Goal: Entertainment & Leisure: Consume media (video, audio)

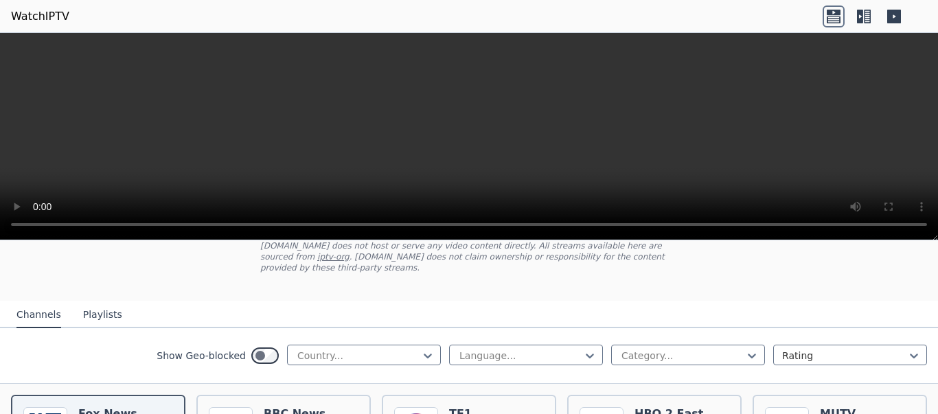
scroll to position [82, 0]
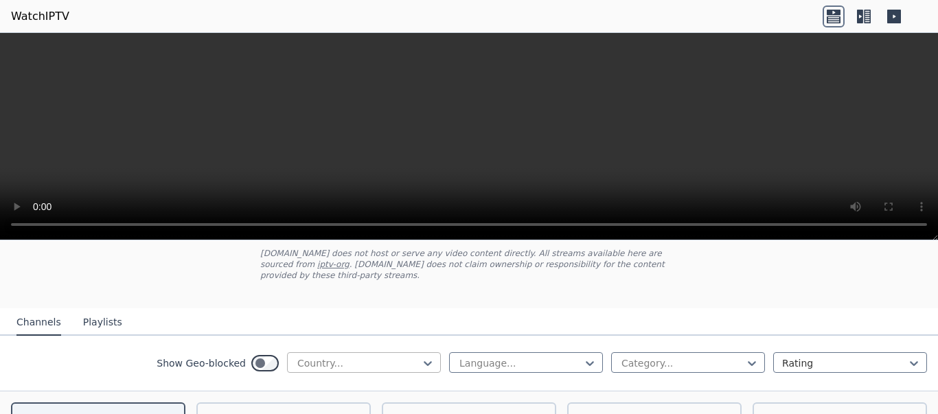
click at [408, 356] on div at bounding box center [358, 363] width 125 height 14
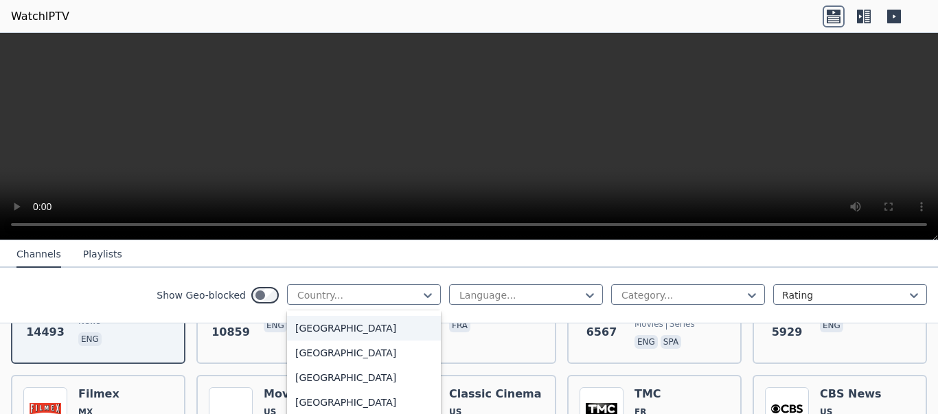
scroll to position [4822, 0]
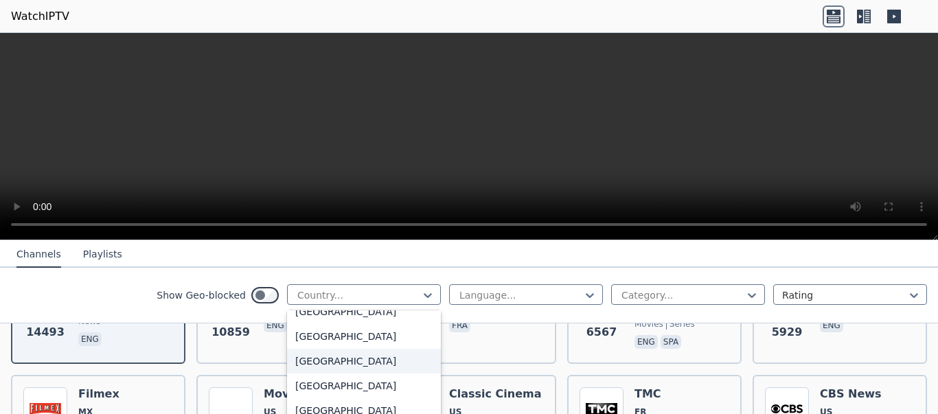
click at [313, 360] on div "[GEOGRAPHIC_DATA]" at bounding box center [364, 361] width 154 height 25
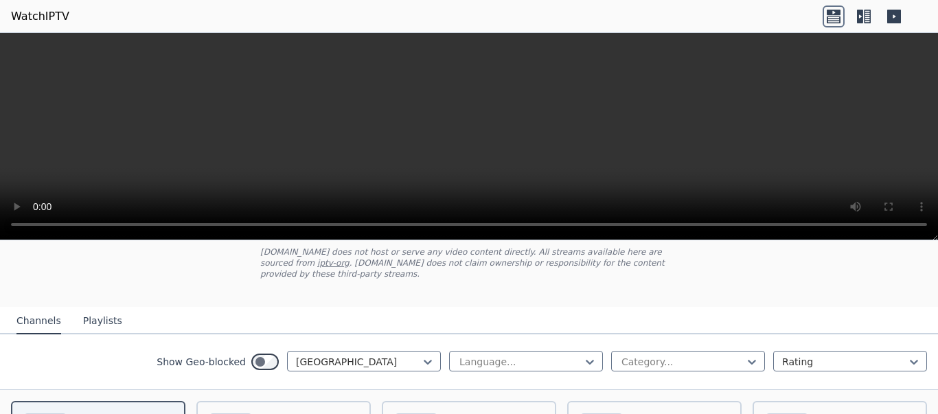
scroll to position [165, 0]
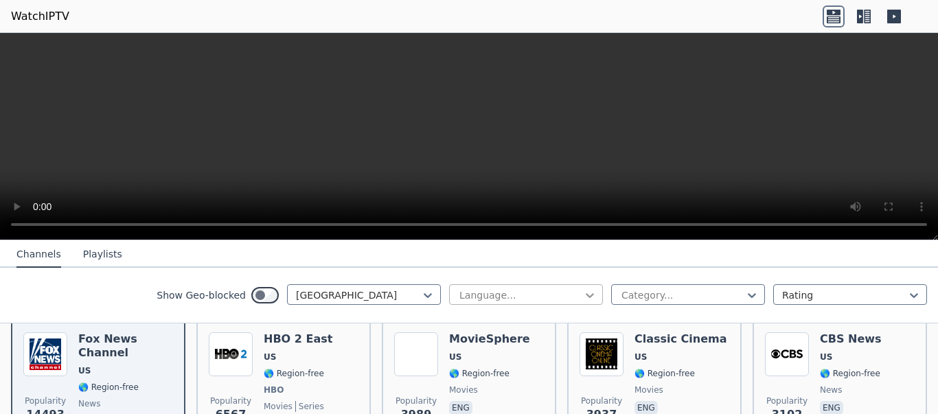
click at [583, 297] on icon at bounding box center [590, 295] width 14 height 14
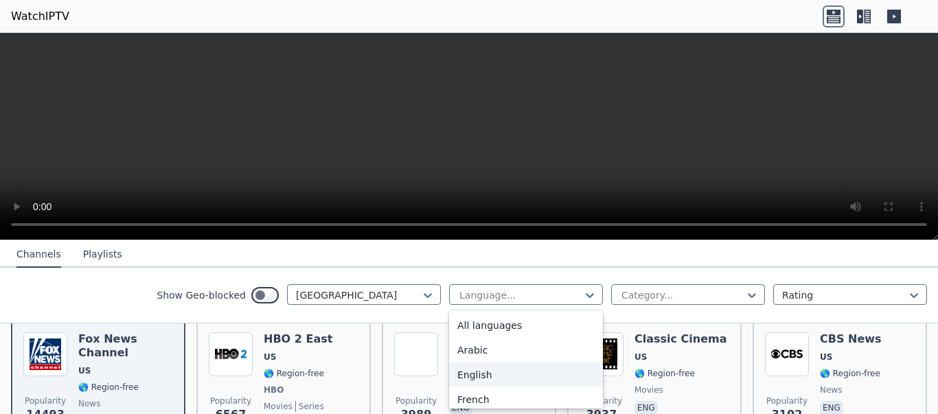
click at [474, 377] on div "English" at bounding box center [526, 374] width 154 height 25
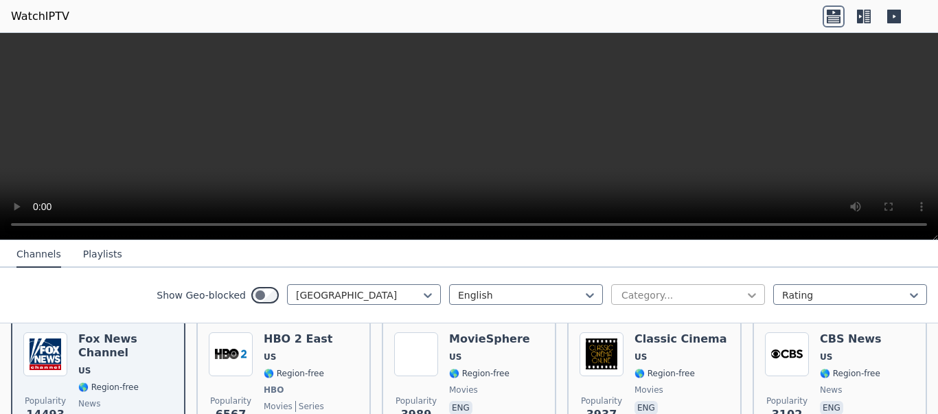
click at [745, 290] on icon at bounding box center [752, 295] width 14 height 14
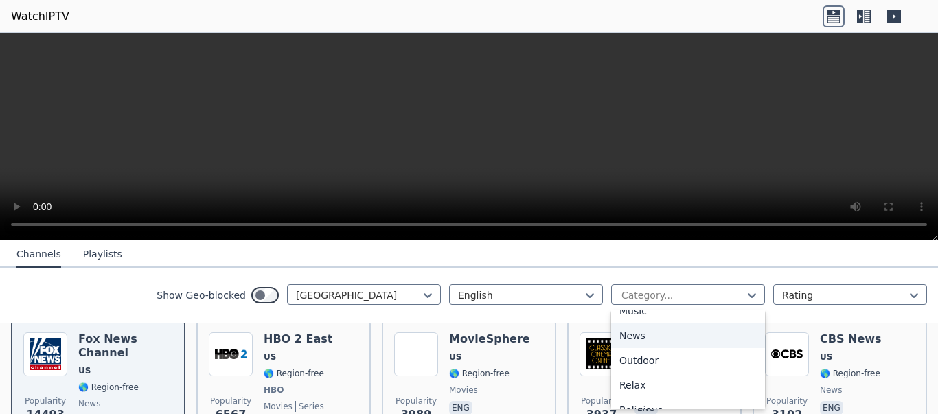
scroll to position [327, 0]
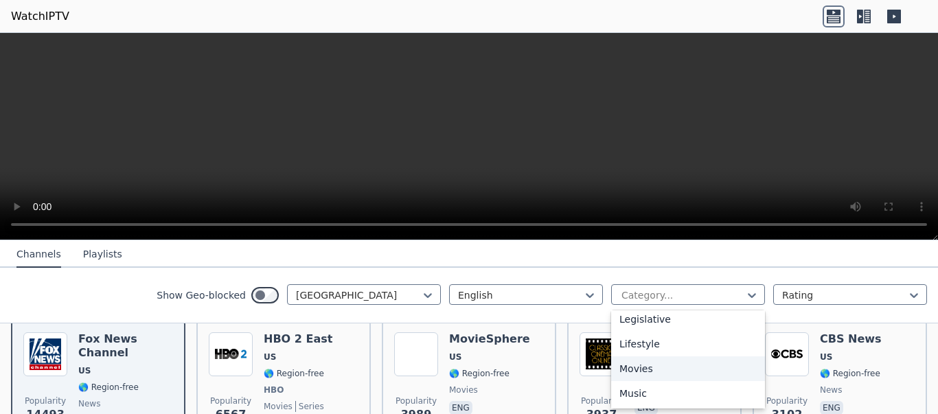
click at [623, 371] on div "Movies" at bounding box center [688, 368] width 154 height 25
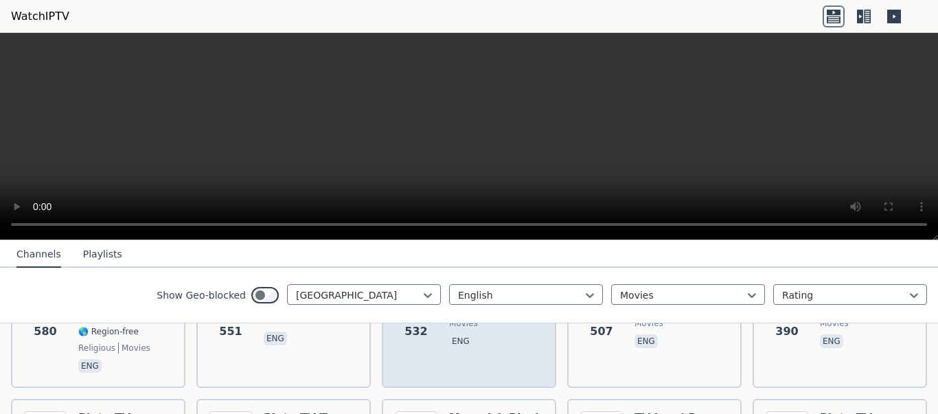
scroll to position [577, 0]
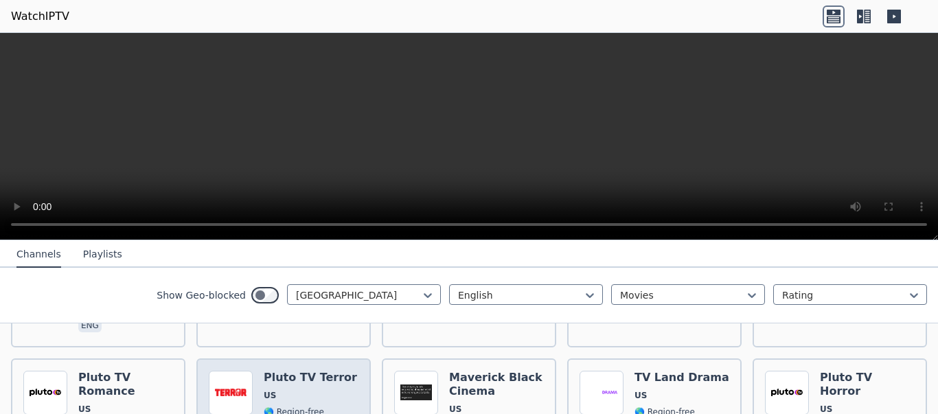
click at [279, 390] on span "US" at bounding box center [310, 395] width 93 height 11
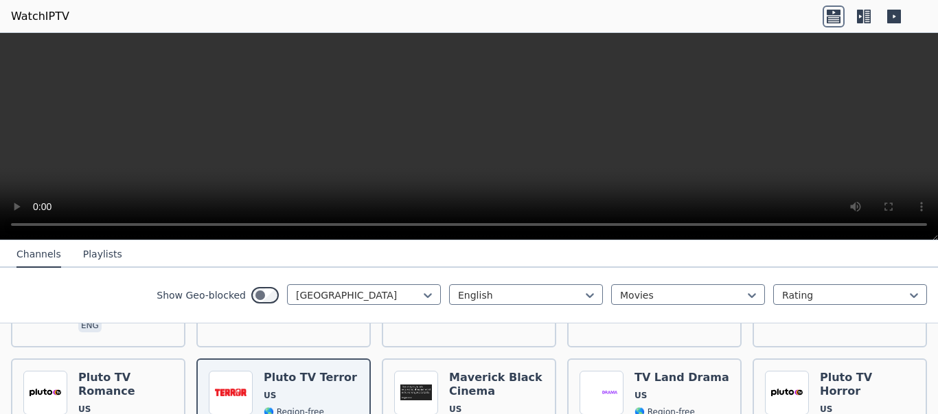
click at [95, 251] on button "Playlists" at bounding box center [102, 255] width 39 height 26
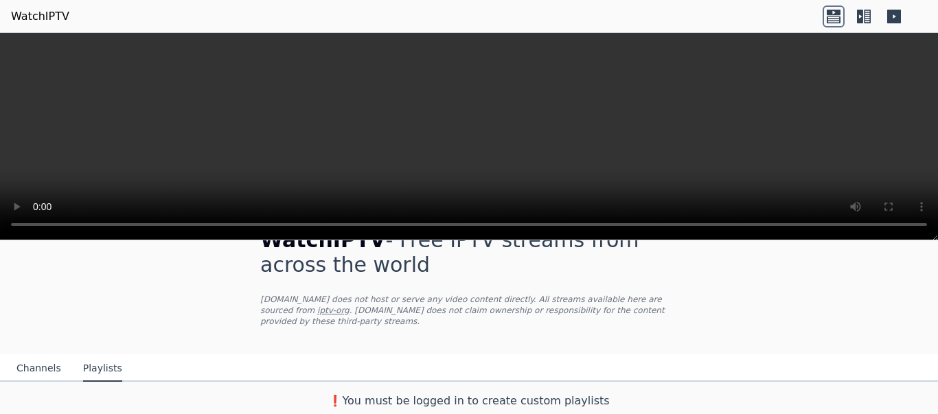
scroll to position [25, 0]
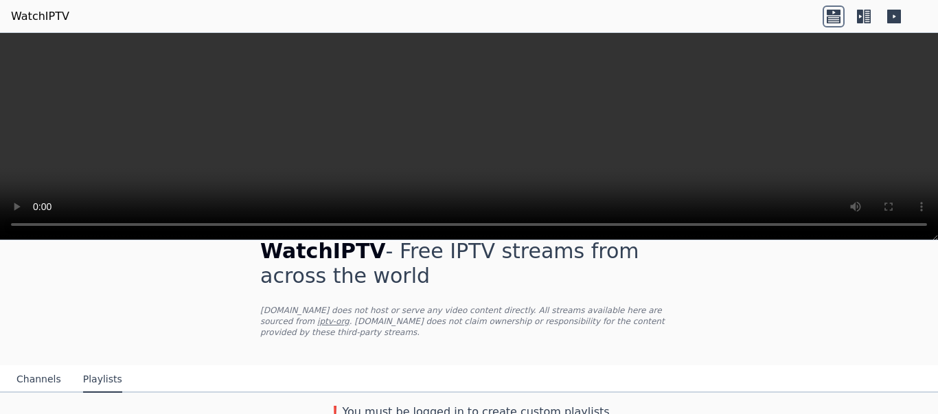
click at [23, 367] on button "Channels" at bounding box center [38, 380] width 45 height 26
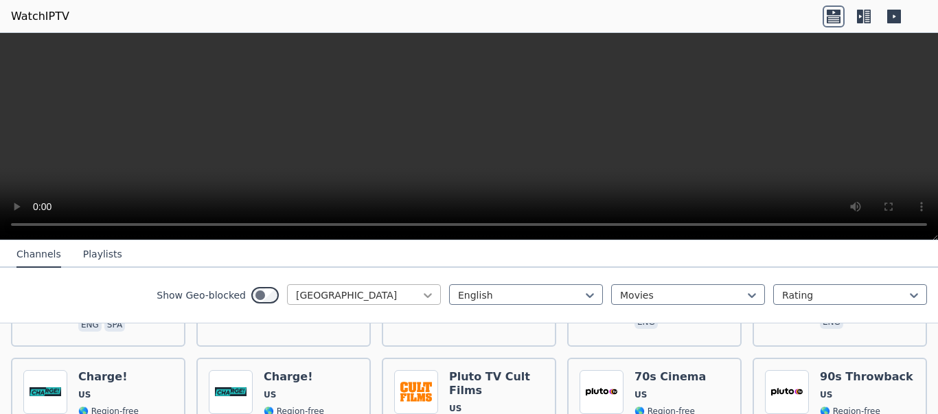
scroll to position [298, 0]
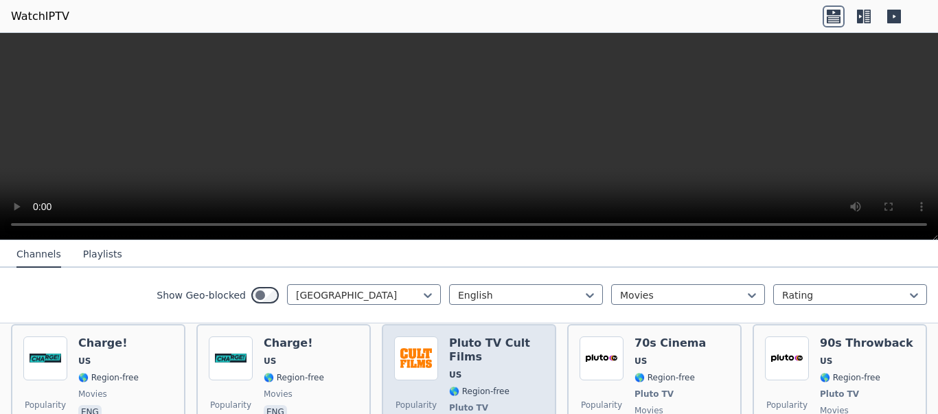
click at [459, 350] on h6 "Pluto TV Cult Films" at bounding box center [496, 349] width 95 height 27
click at [484, 386] on span "🌎 Region-free" at bounding box center [479, 391] width 60 height 11
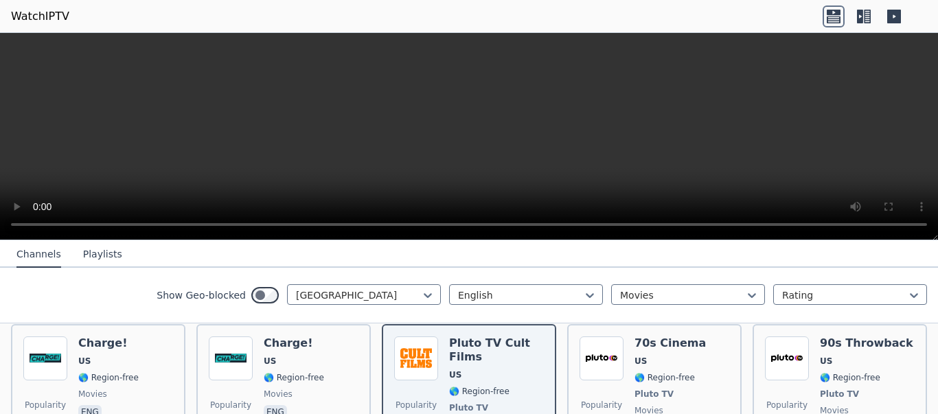
click at [833, 14] on icon at bounding box center [833, 12] width 14 height 5
click at [831, 16] on icon at bounding box center [833, 19] width 14 height 7
click at [864, 17] on icon at bounding box center [867, 17] width 7 height 14
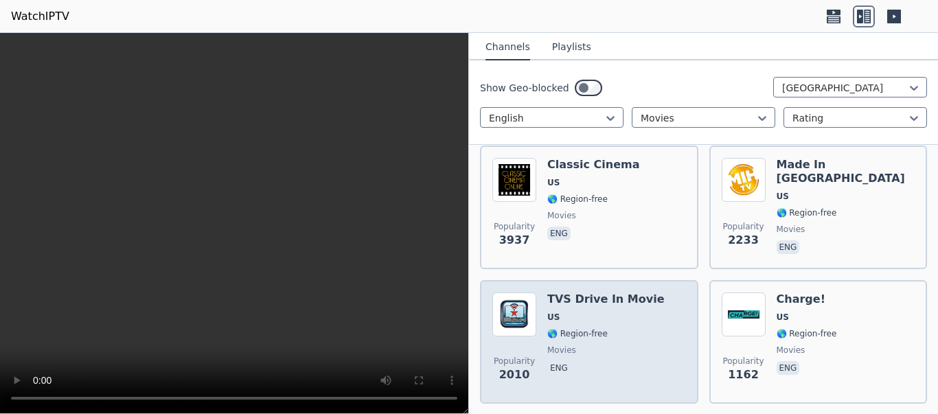
click at [608, 300] on div "TVS Drive In Movie US 🌎 Region-free movies eng" at bounding box center [605, 341] width 117 height 99
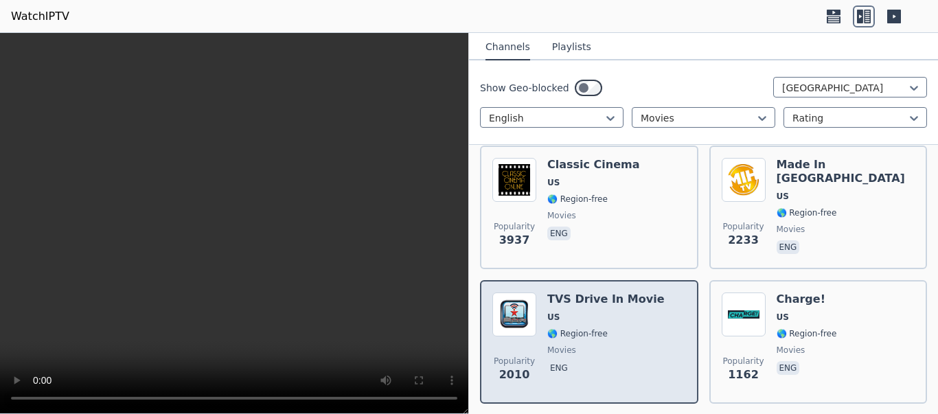
click at [565, 328] on span "🌎 Region-free" at bounding box center [577, 333] width 60 height 11
click at [592, 367] on div "TVS Drive In Movie US 🌎 Region-free movies eng" at bounding box center [605, 341] width 117 height 99
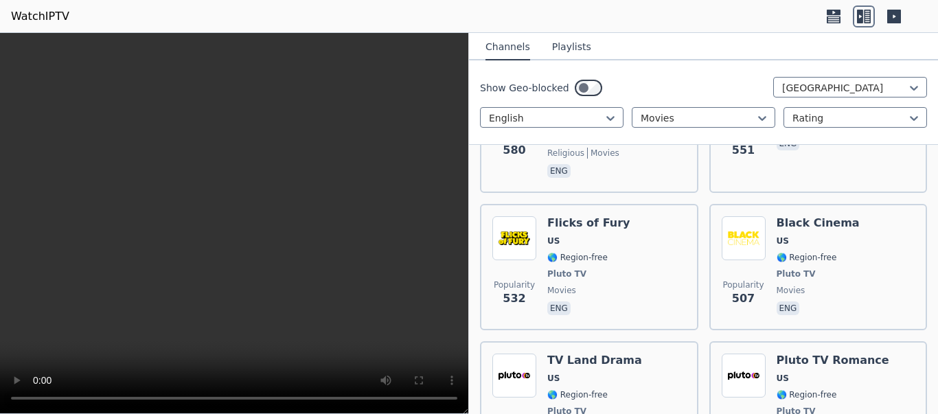
scroll to position [988, 0]
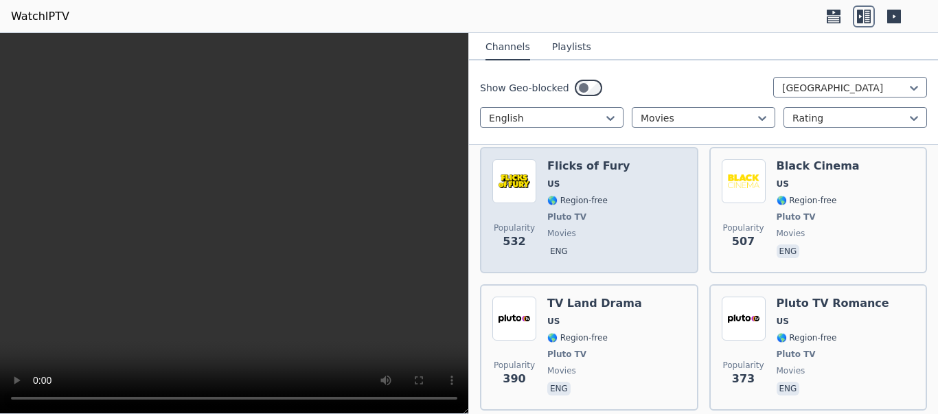
click at [631, 205] on div "Popularity 532 Flicks of Fury US 🌎 Region-free Pluto TV movies eng" at bounding box center [589, 210] width 194 height 102
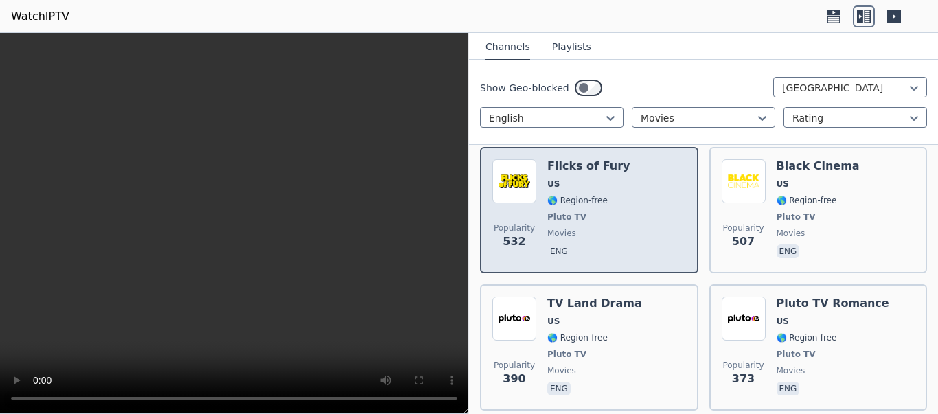
click at [631, 205] on div "Popularity 532 Flicks of Fury US 🌎 Region-free Pluto TV movies eng" at bounding box center [589, 210] width 194 height 102
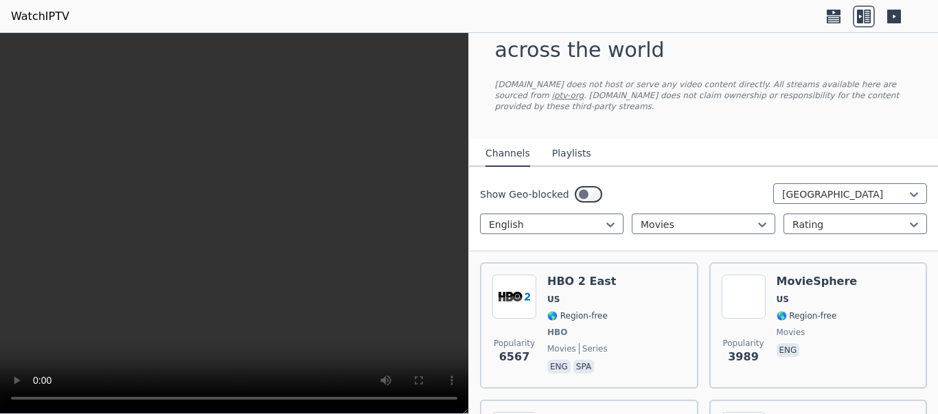
scroll to position [0, 0]
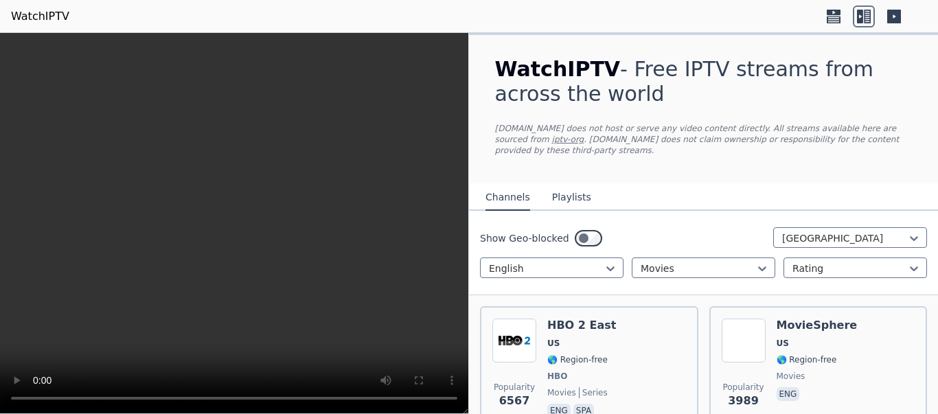
click at [558, 185] on button "Playlists" at bounding box center [571, 198] width 39 height 26
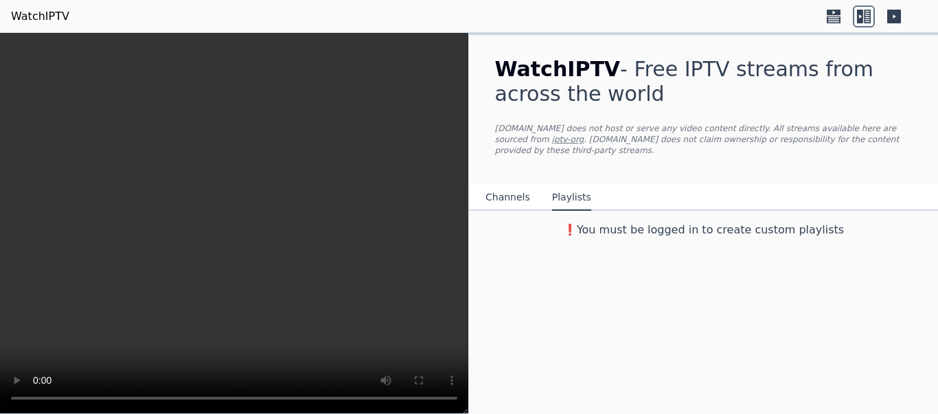
click at [599, 222] on h3 "❗️You must be logged in to create custom playlists" at bounding box center [703, 230] width 461 height 16
click at [502, 185] on button "Channels" at bounding box center [507, 198] width 45 height 26
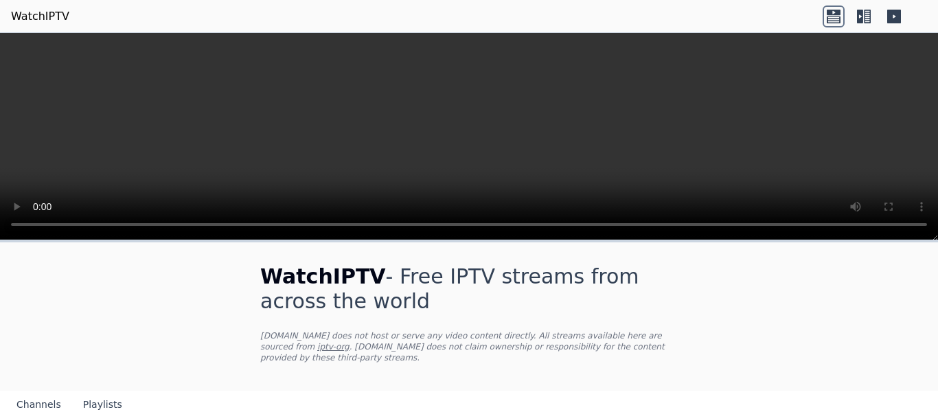
click at [894, 14] on icon at bounding box center [894, 17] width 14 height 14
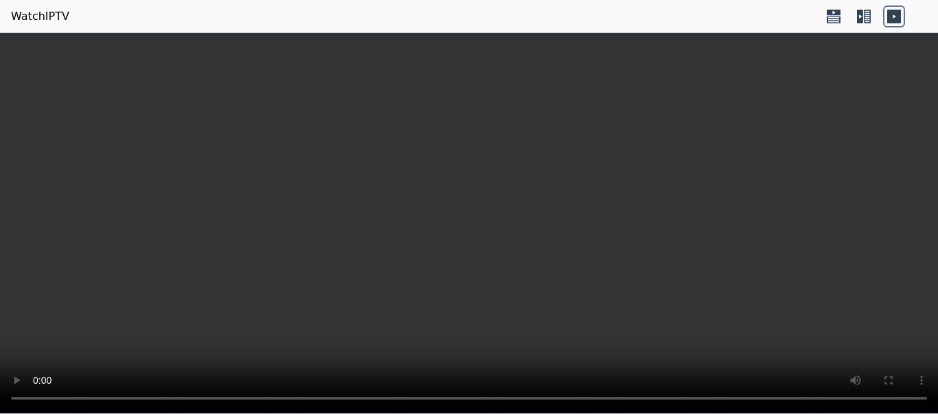
click at [862, 20] on icon at bounding box center [860, 17] width 6 height 14
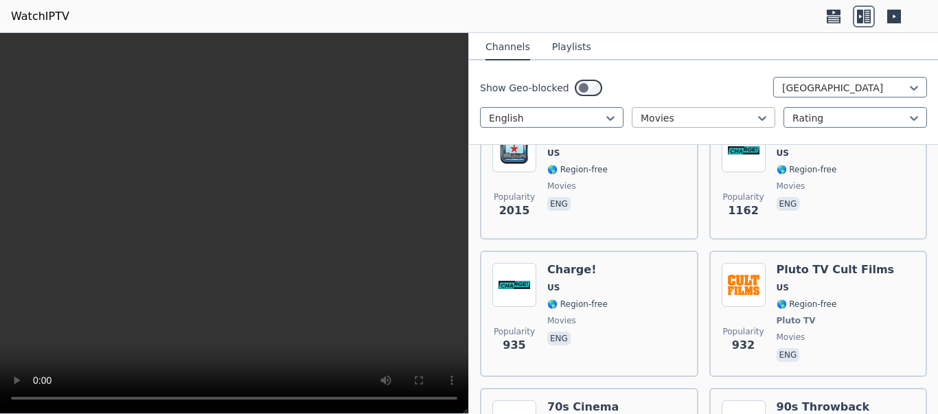
scroll to position [494, 0]
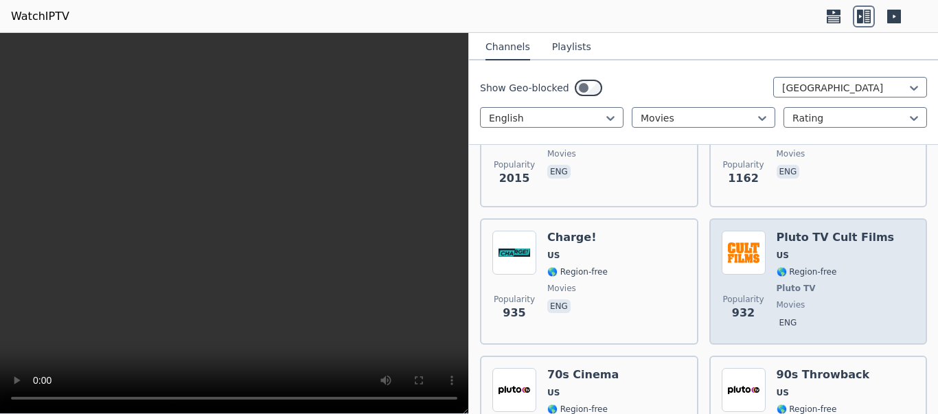
click at [766, 250] on div "Popularity 932 Pluto TV Cult Films US 🌎 Region-free Pluto TV movies eng" at bounding box center [818, 282] width 194 height 102
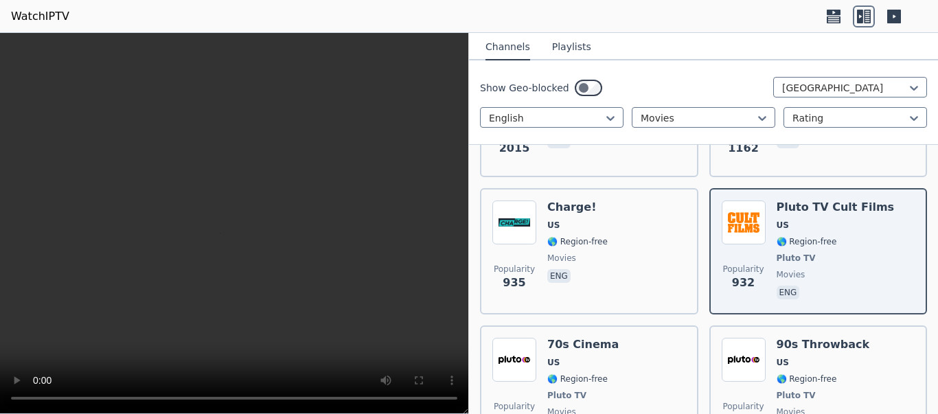
scroll to position [524, 0]
click at [381, 277] on video at bounding box center [234, 223] width 468 height 381
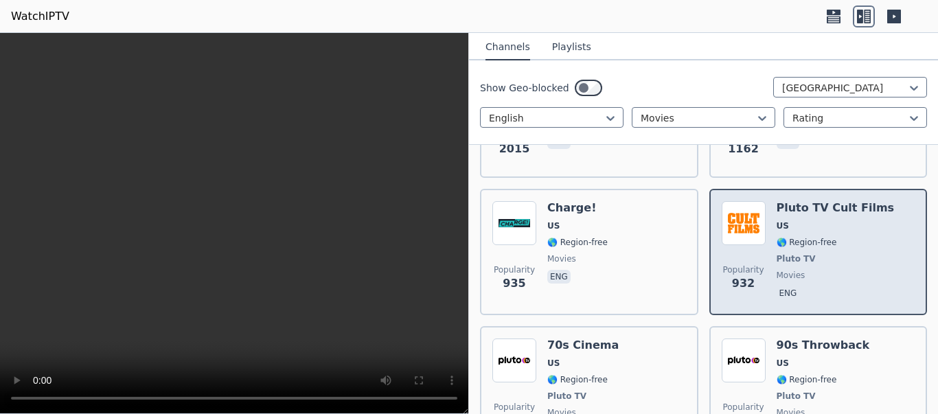
click at [735, 203] on img at bounding box center [743, 223] width 44 height 44
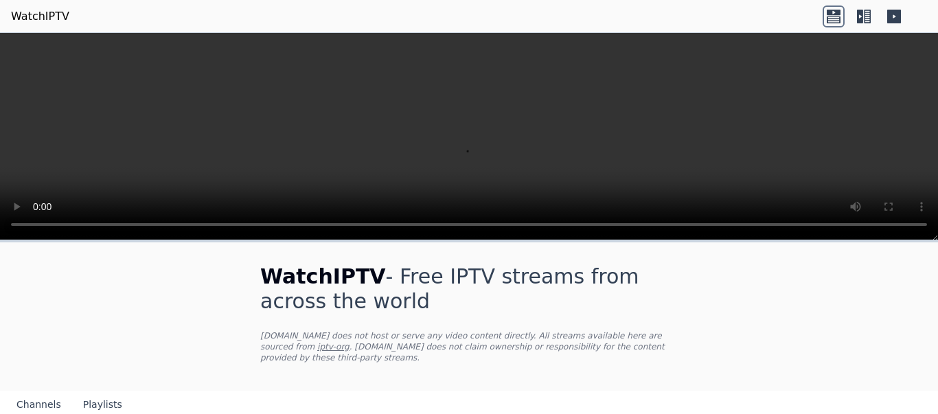
click at [862, 21] on icon at bounding box center [860, 17] width 6 height 14
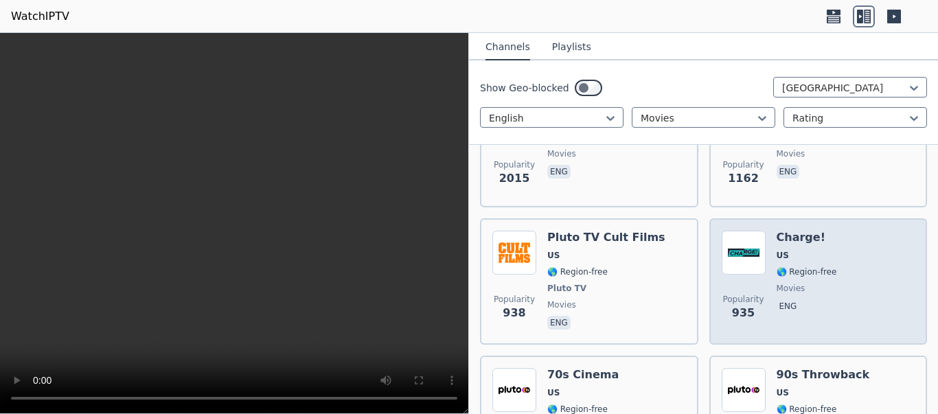
scroll to position [412, 0]
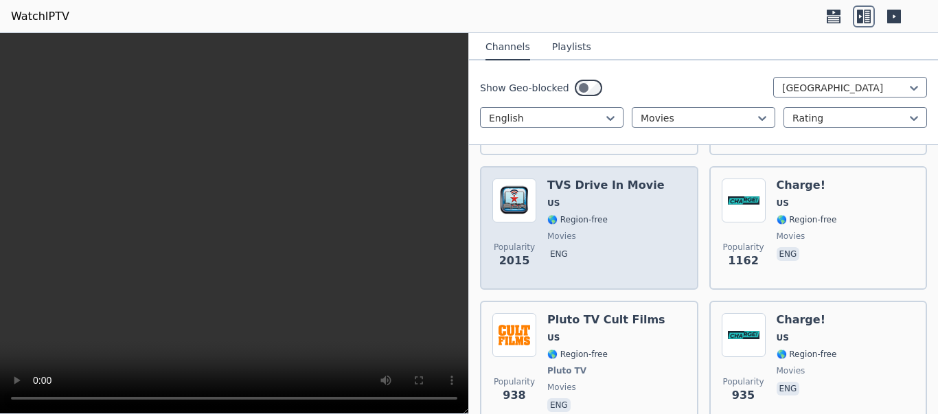
click at [607, 231] on div "TVS Drive In Movie US 🌎 Region-free movies eng" at bounding box center [605, 227] width 117 height 99
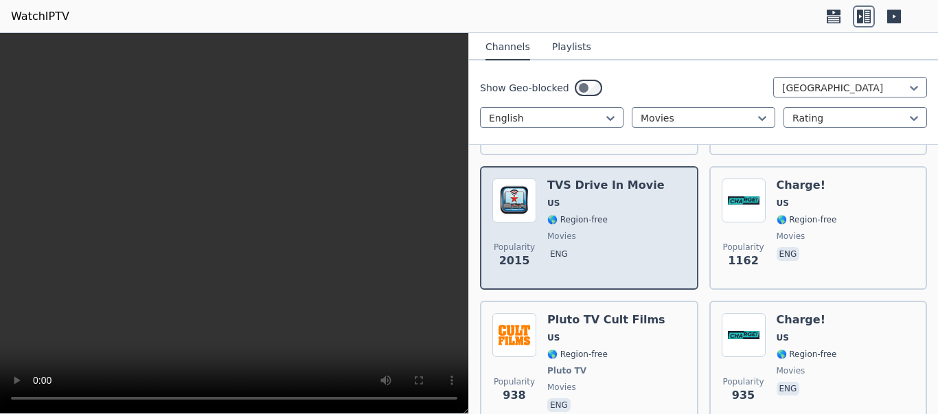
click at [607, 231] on div "TVS Drive In Movie US 🌎 Region-free movies eng" at bounding box center [605, 227] width 117 height 99
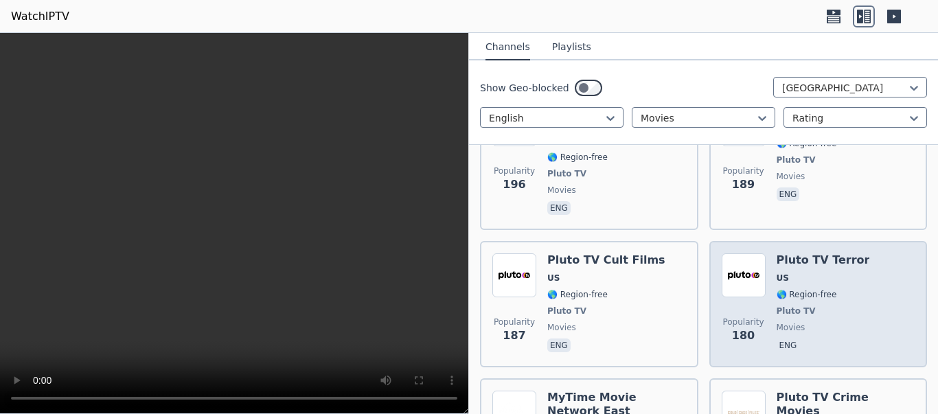
scroll to position [1512, 0]
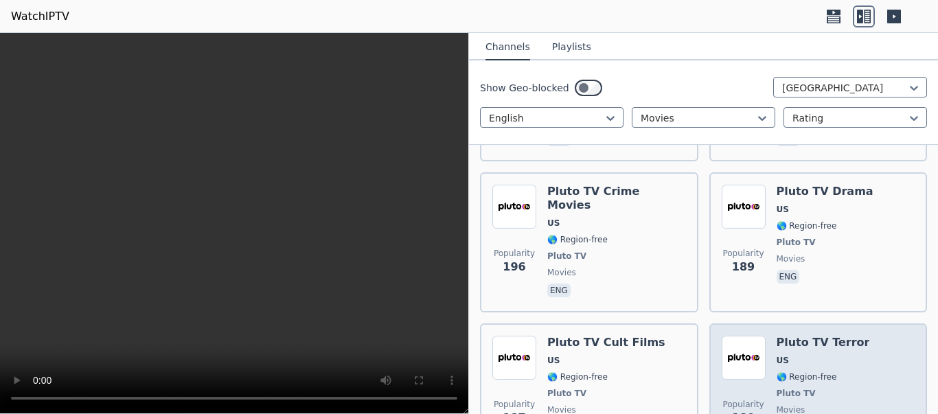
click at [842, 404] on span "movies" at bounding box center [822, 409] width 93 height 11
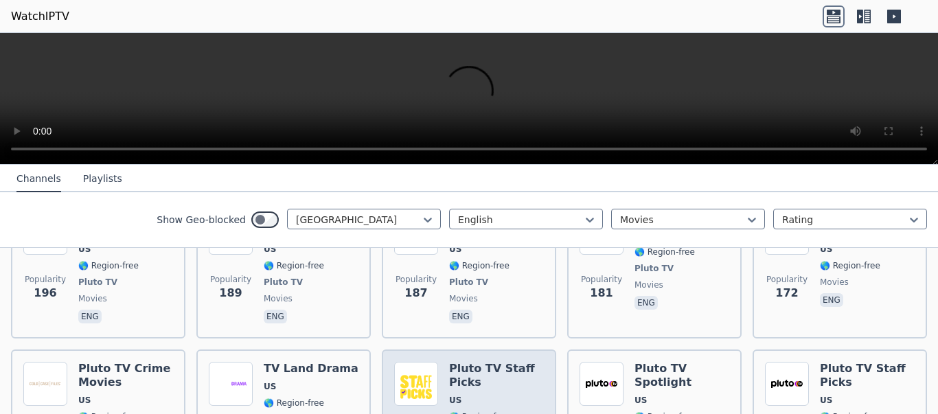
scroll to position [824, 0]
